Goal: Task Accomplishment & Management: Use online tool/utility

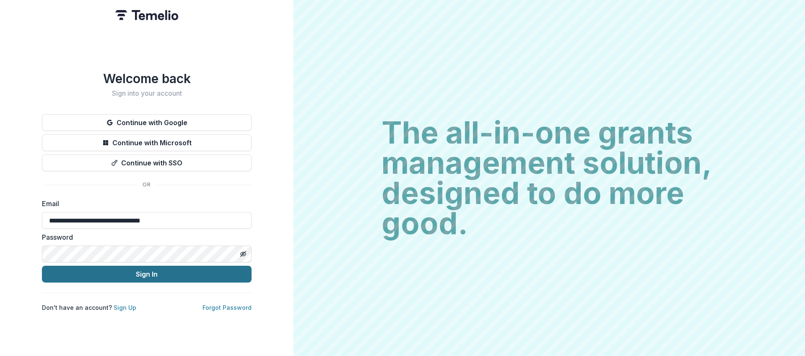
click at [128, 270] on button "Sign In" at bounding box center [147, 273] width 210 height 17
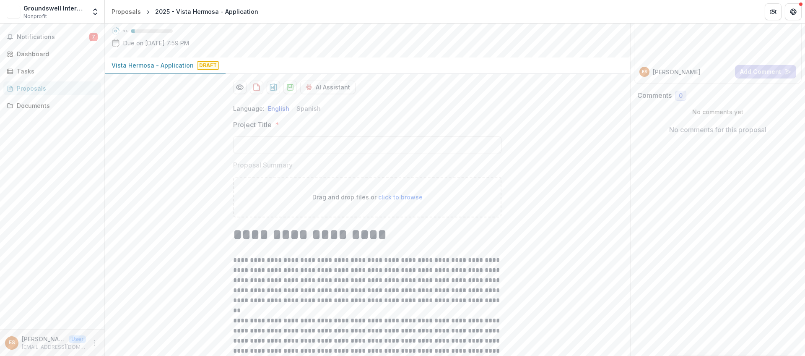
scroll to position [44, 0]
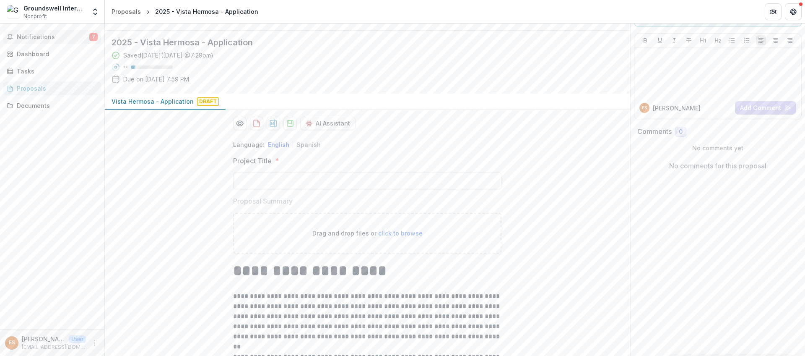
click at [61, 38] on span "Notifications" at bounding box center [53, 37] width 73 height 7
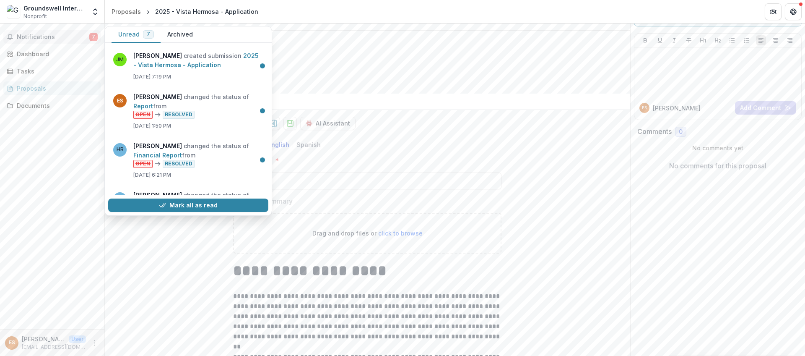
click at [61, 38] on span "Notifications" at bounding box center [53, 37] width 73 height 7
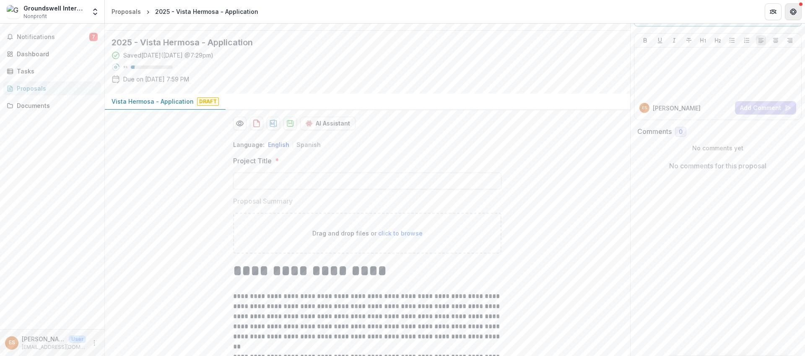
click at [794, 10] on icon "Get Help" at bounding box center [794, 10] width 1 height 1
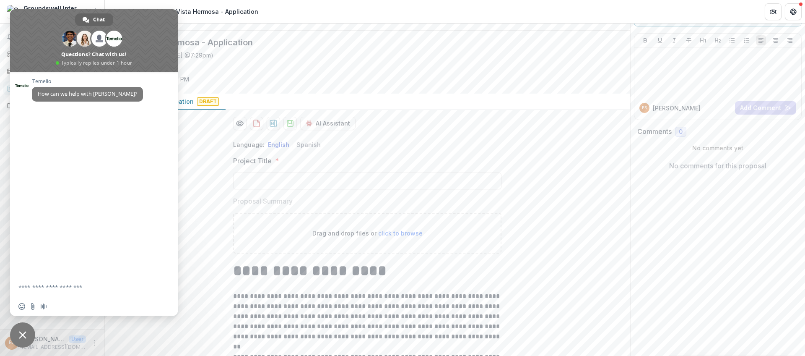
click at [16, 338] on span "Close chat" at bounding box center [22, 334] width 25 height 25
